Goal: Find specific page/section: Find specific page/section

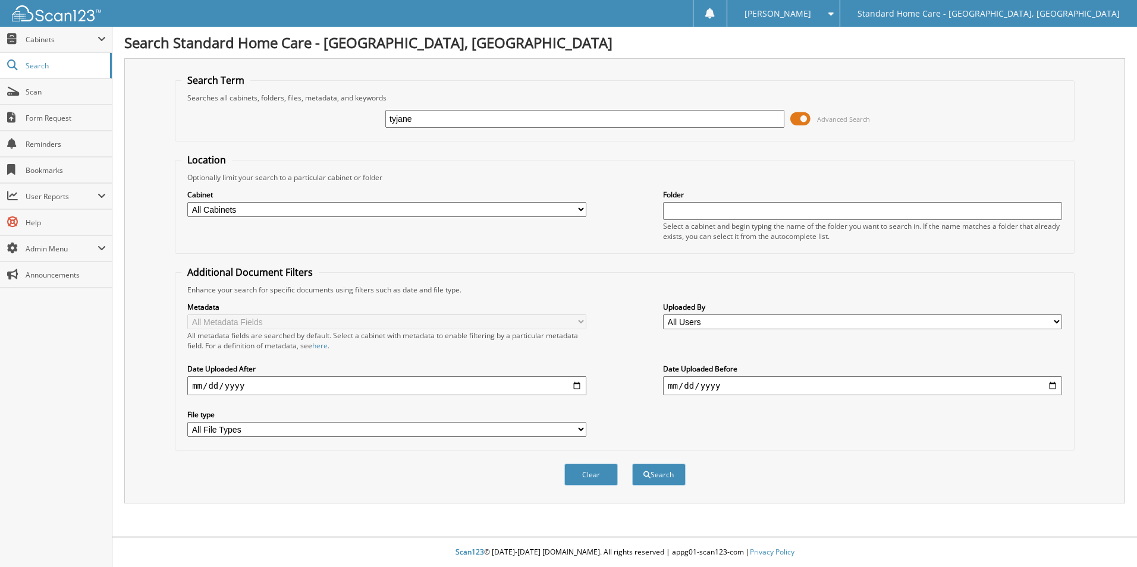
type input "tyjane"
click at [632, 464] on button "Search" at bounding box center [659, 475] width 54 height 22
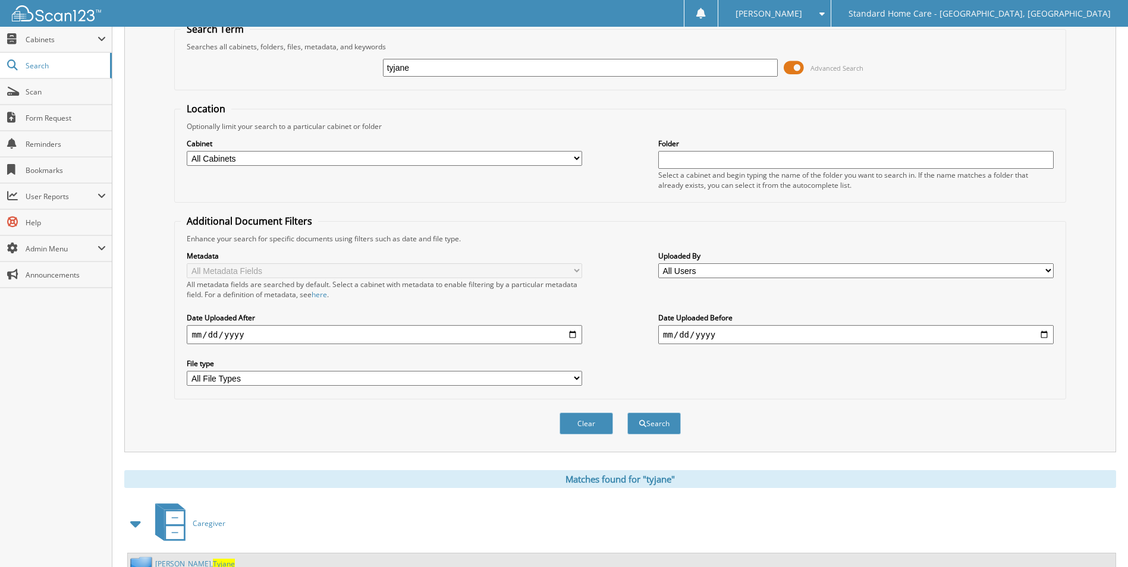
scroll to position [98, 0]
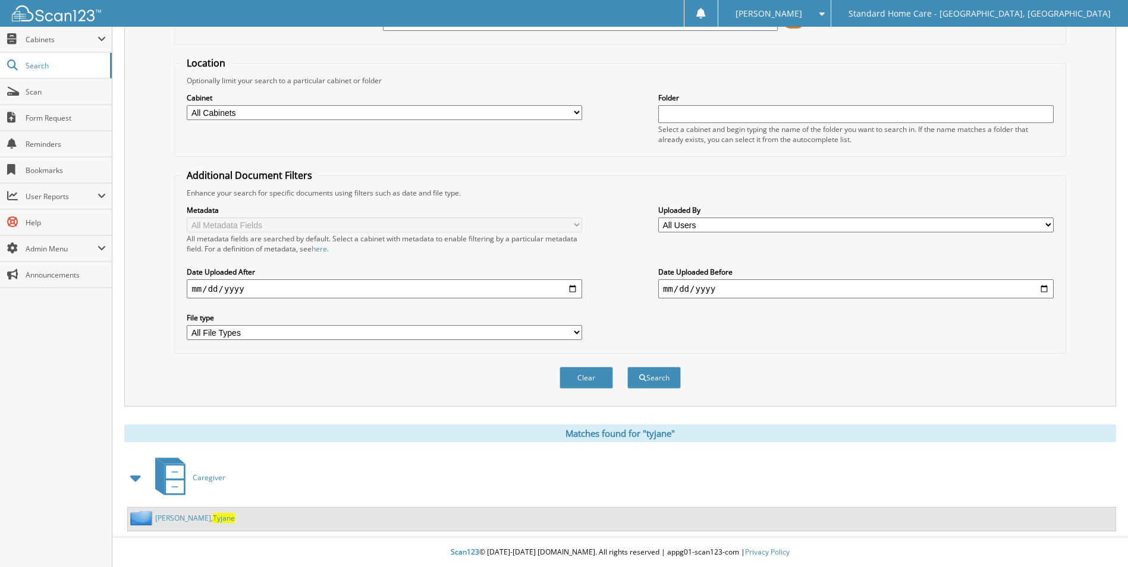
click at [180, 524] on div "[PERSON_NAME]" at bounding box center [181, 518] width 107 height 15
click at [213, 523] on span "Tyjane" at bounding box center [224, 518] width 22 height 10
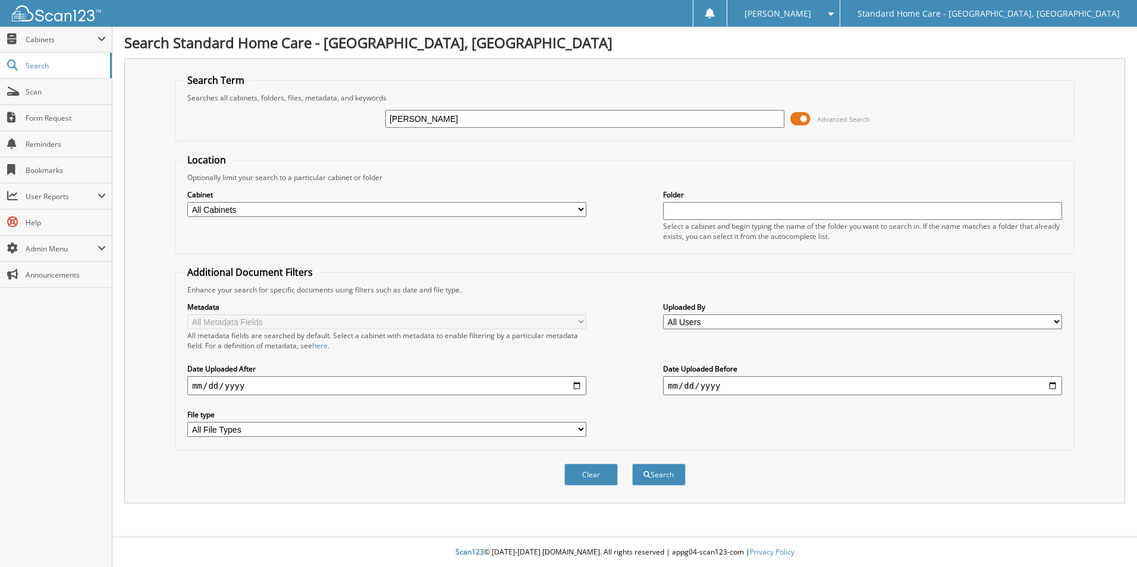
type input "[PERSON_NAME]"
click at [632, 464] on button "Search" at bounding box center [659, 475] width 54 height 22
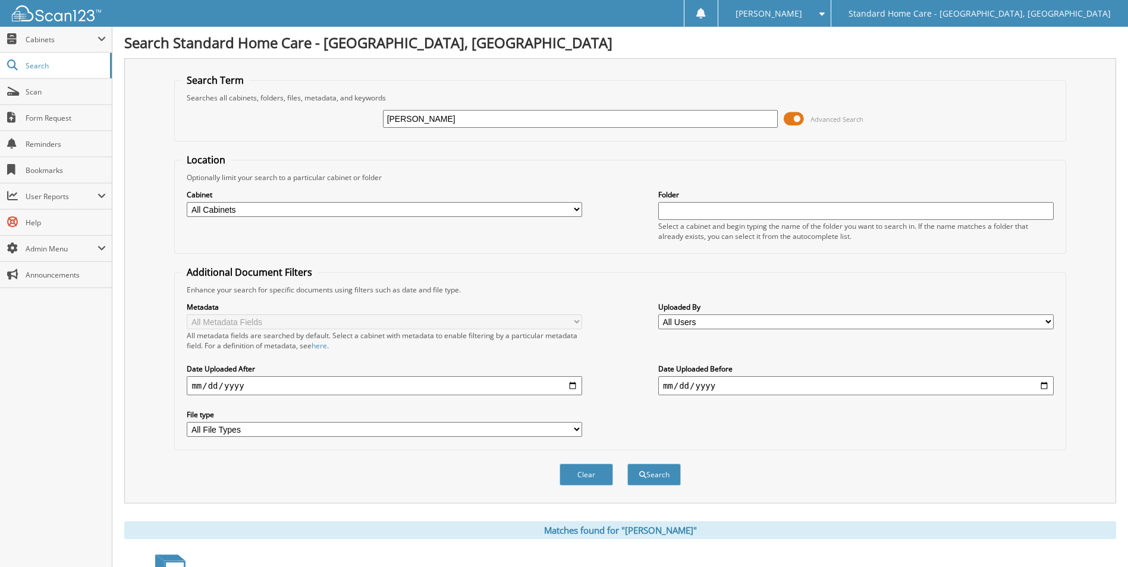
click at [498, 123] on input "[PERSON_NAME]" at bounding box center [580, 119] width 395 height 18
type input "kinchen"
click at [627, 464] on button "Search" at bounding box center [654, 475] width 54 height 22
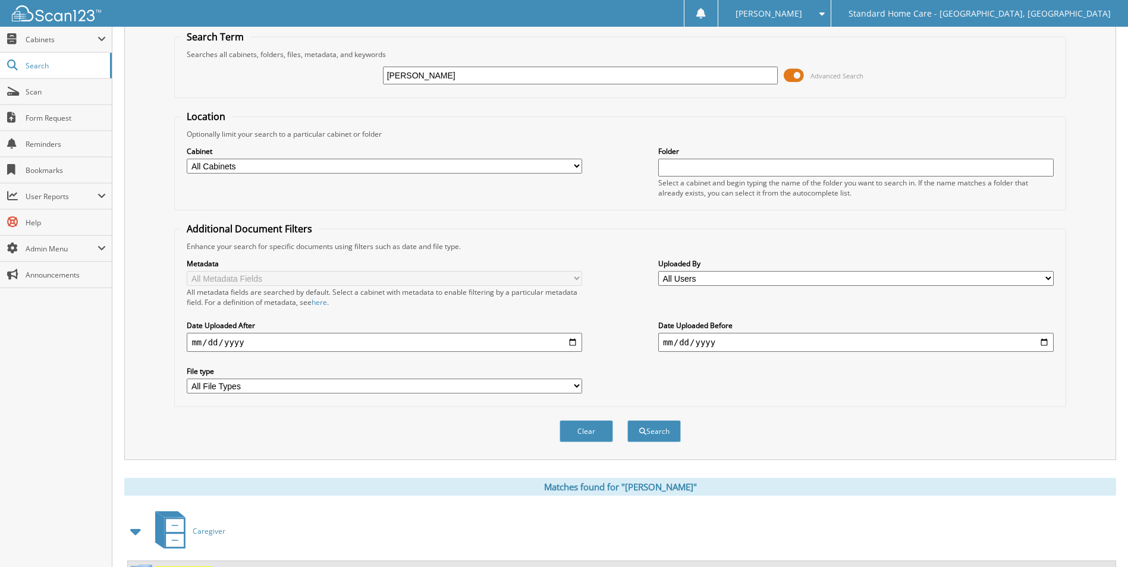
scroll to position [98, 0]
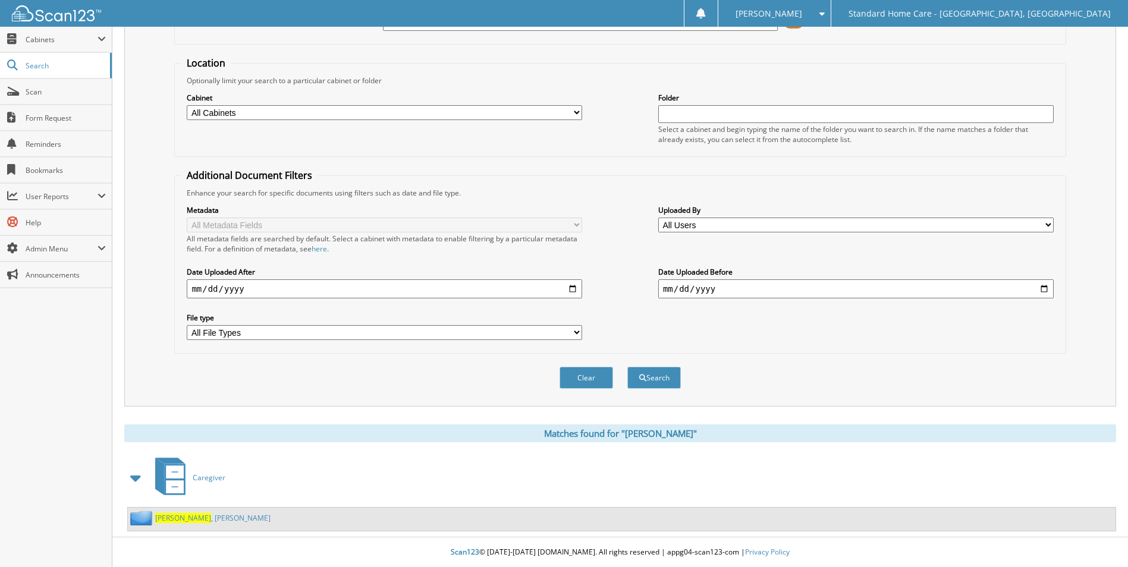
click at [186, 518] on link "Kinchen , Raquel" at bounding box center [212, 518] width 115 height 10
